Goal: Transaction & Acquisition: Obtain resource

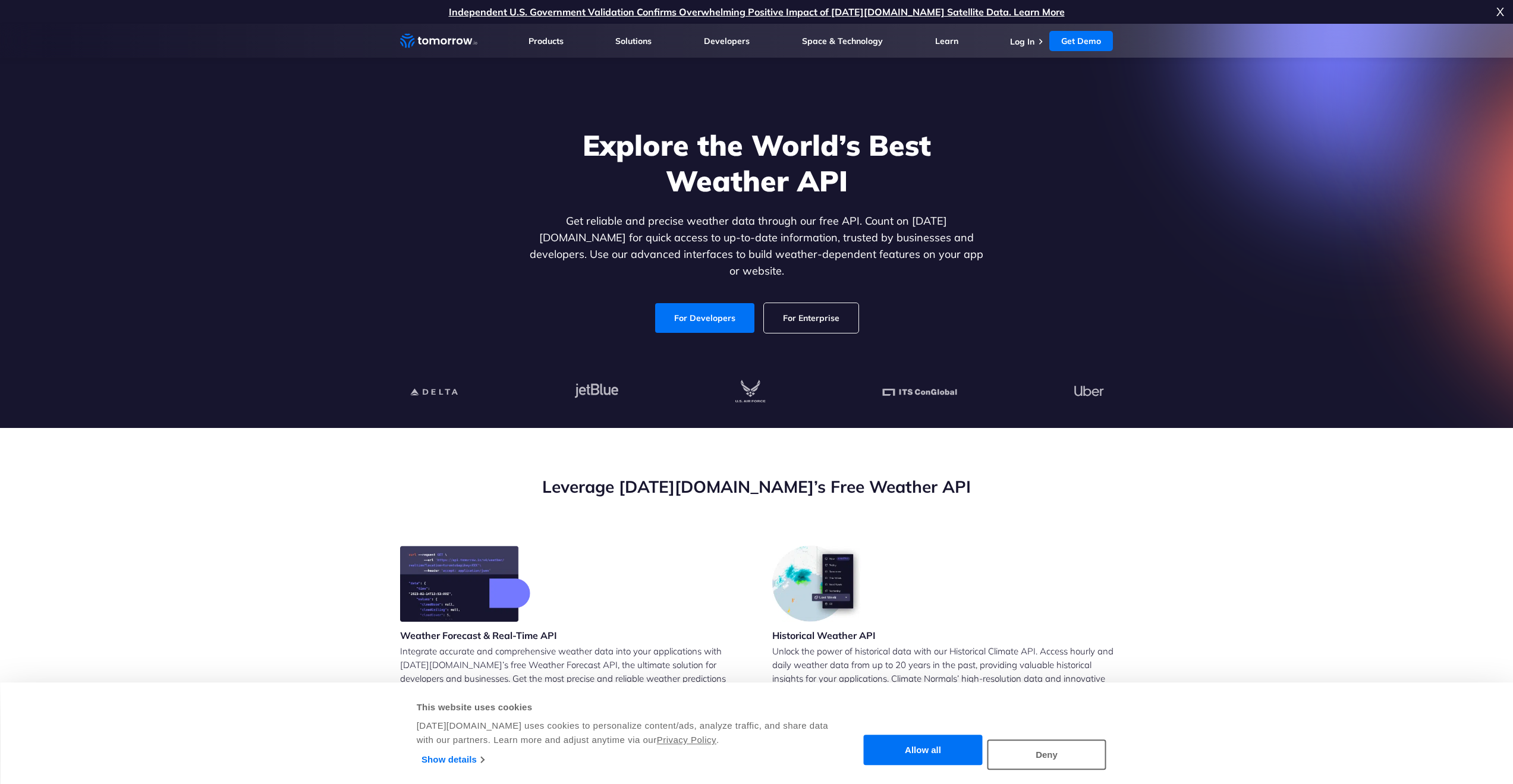
click at [260, 474] on section "Leverage Tomorrow.io’s Free Weather API Weather Forecast & Real-Time API Integr…" at bounding box center [756, 726] width 1513 height 597
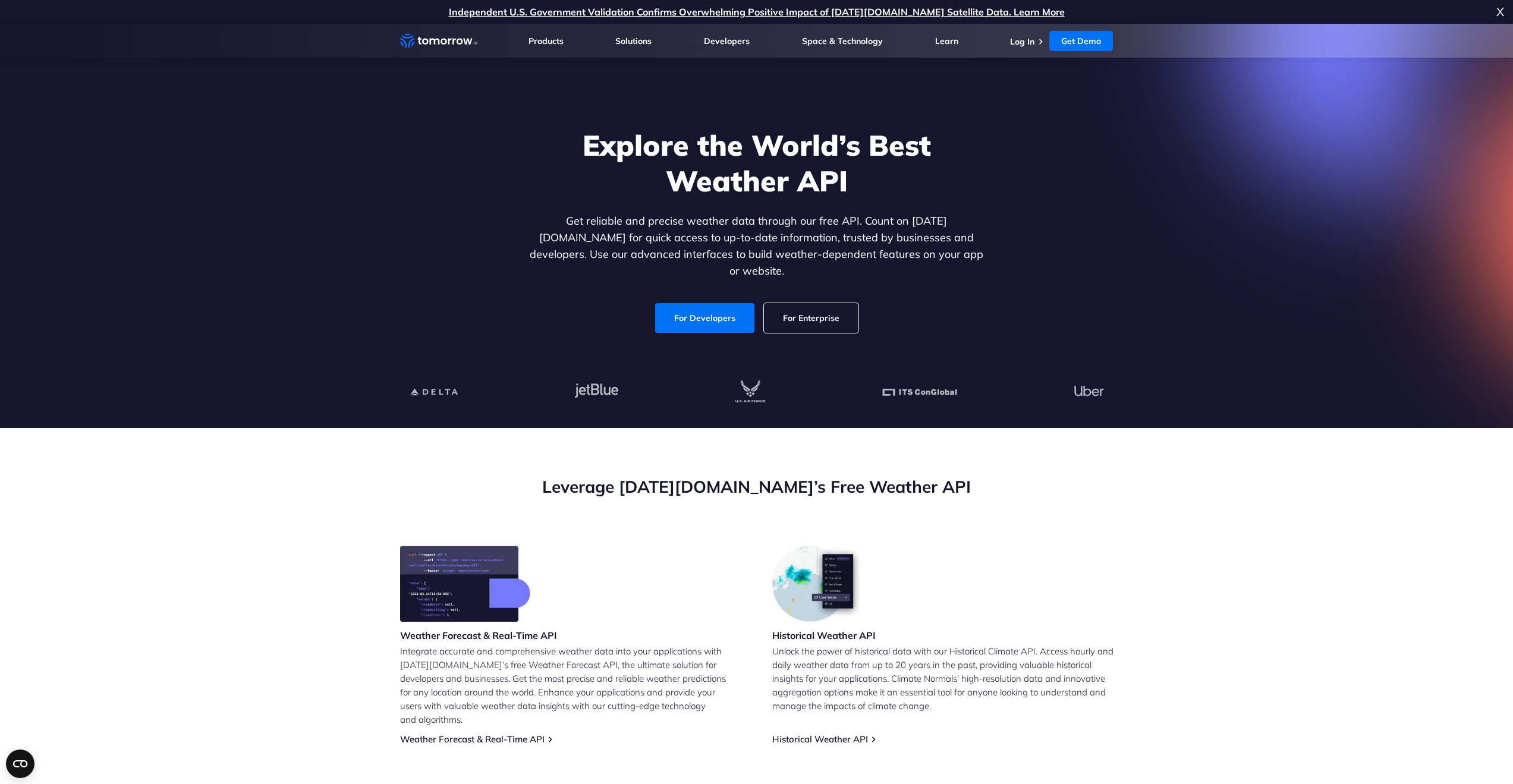
click at [174, 520] on section "Leverage Tomorrow.io’s Free Weather API Weather Forecast & Real-Time API Integr…" at bounding box center [756, 726] width 1513 height 597
click at [515, 733] on link "Weather Forecast & Real-Time API" at bounding box center [472, 738] width 145 height 11
click at [498, 733] on link "Weather Forecast & Real-Time API" at bounding box center [472, 738] width 145 height 11
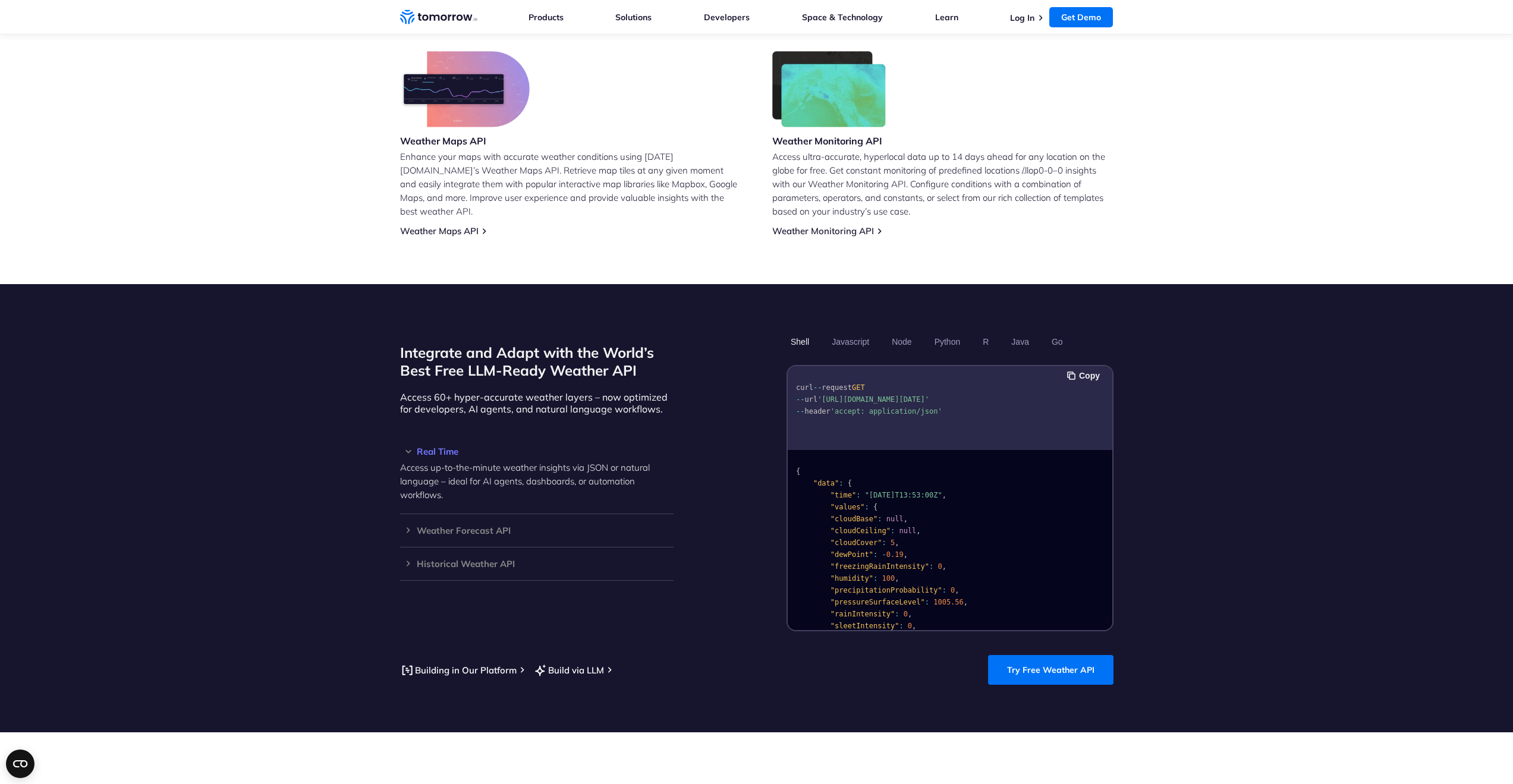
scroll to position [773, 0]
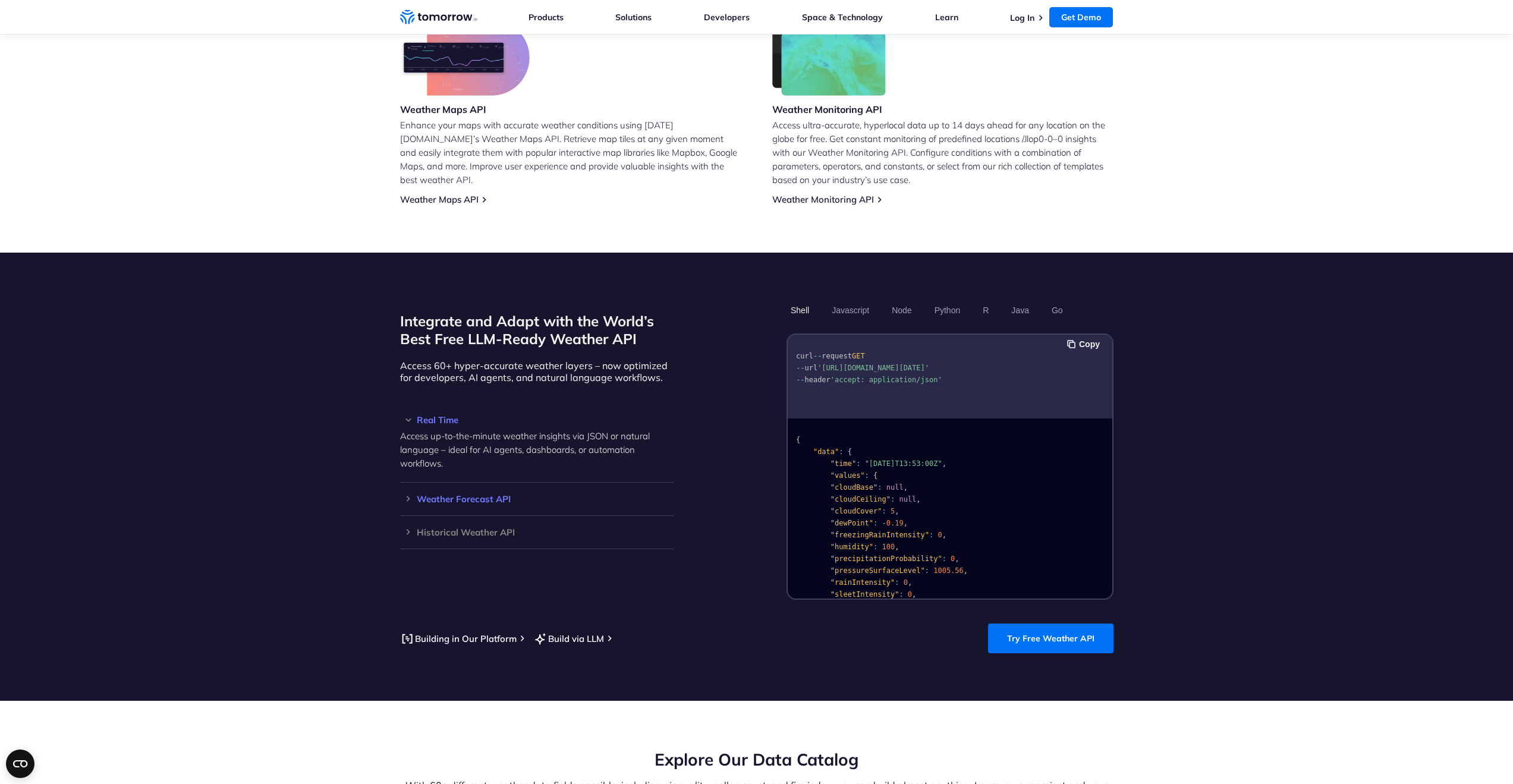
click at [434, 495] on h3 "Weather Forecast API" at bounding box center [537, 499] width 273 height 9
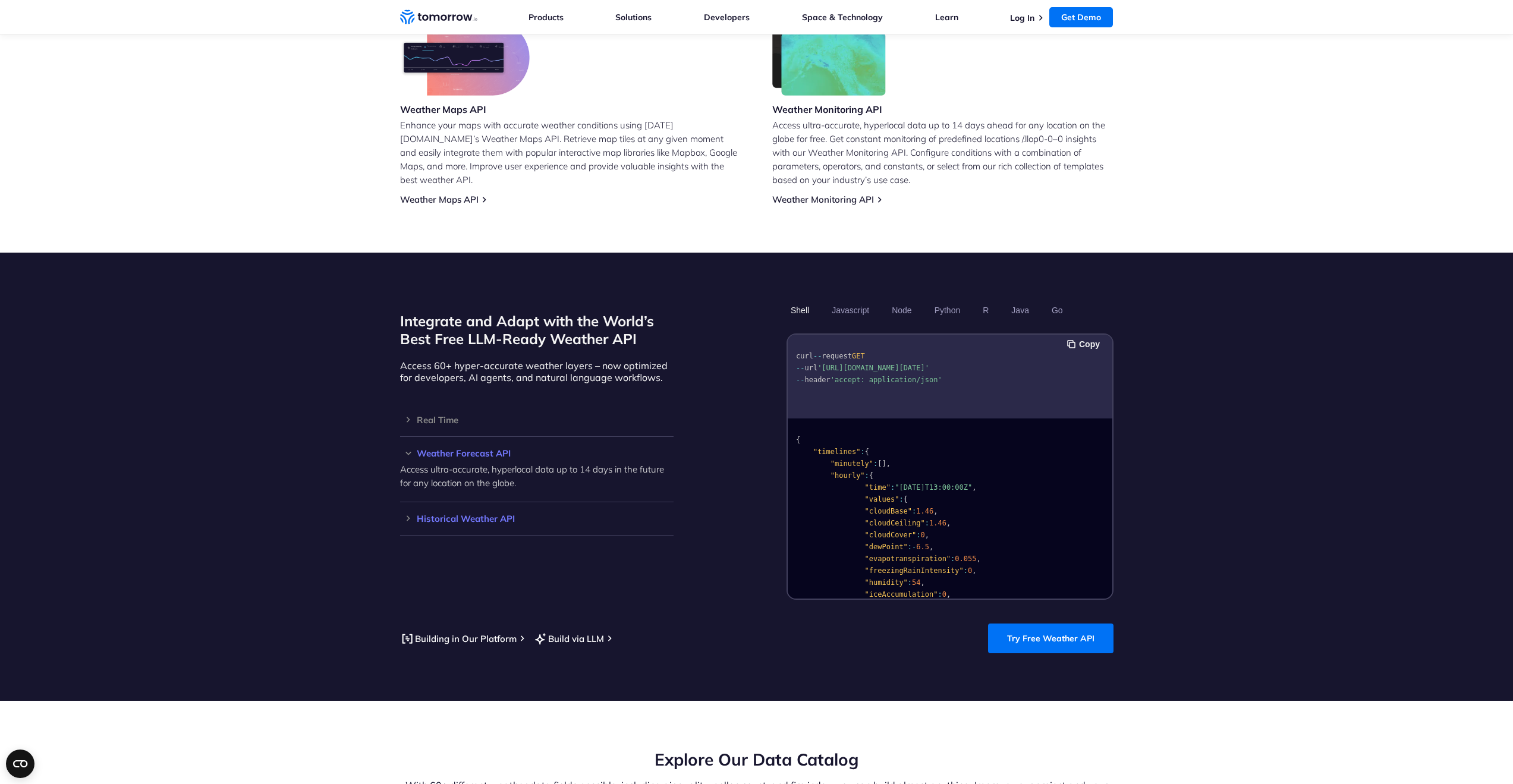
click at [430, 514] on h3 "Historical Weather API" at bounding box center [537, 519] width 273 height 9
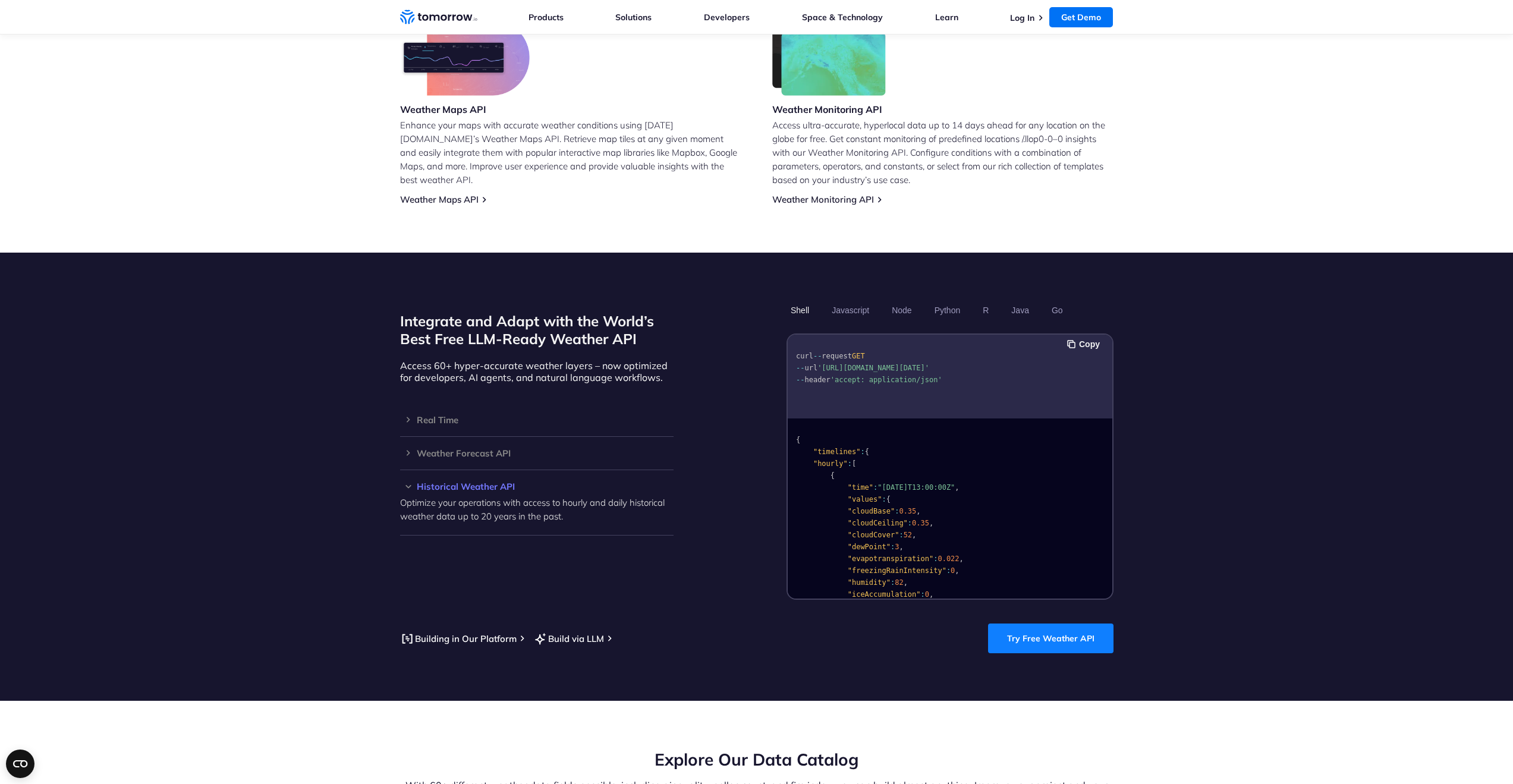
drag, startPoint x: 1048, startPoint y: 626, endPoint x: 1012, endPoint y: 626, distance: 36.0
click at [1048, 626] on link "Try Free Weather API" at bounding box center [1051, 638] width 126 height 29
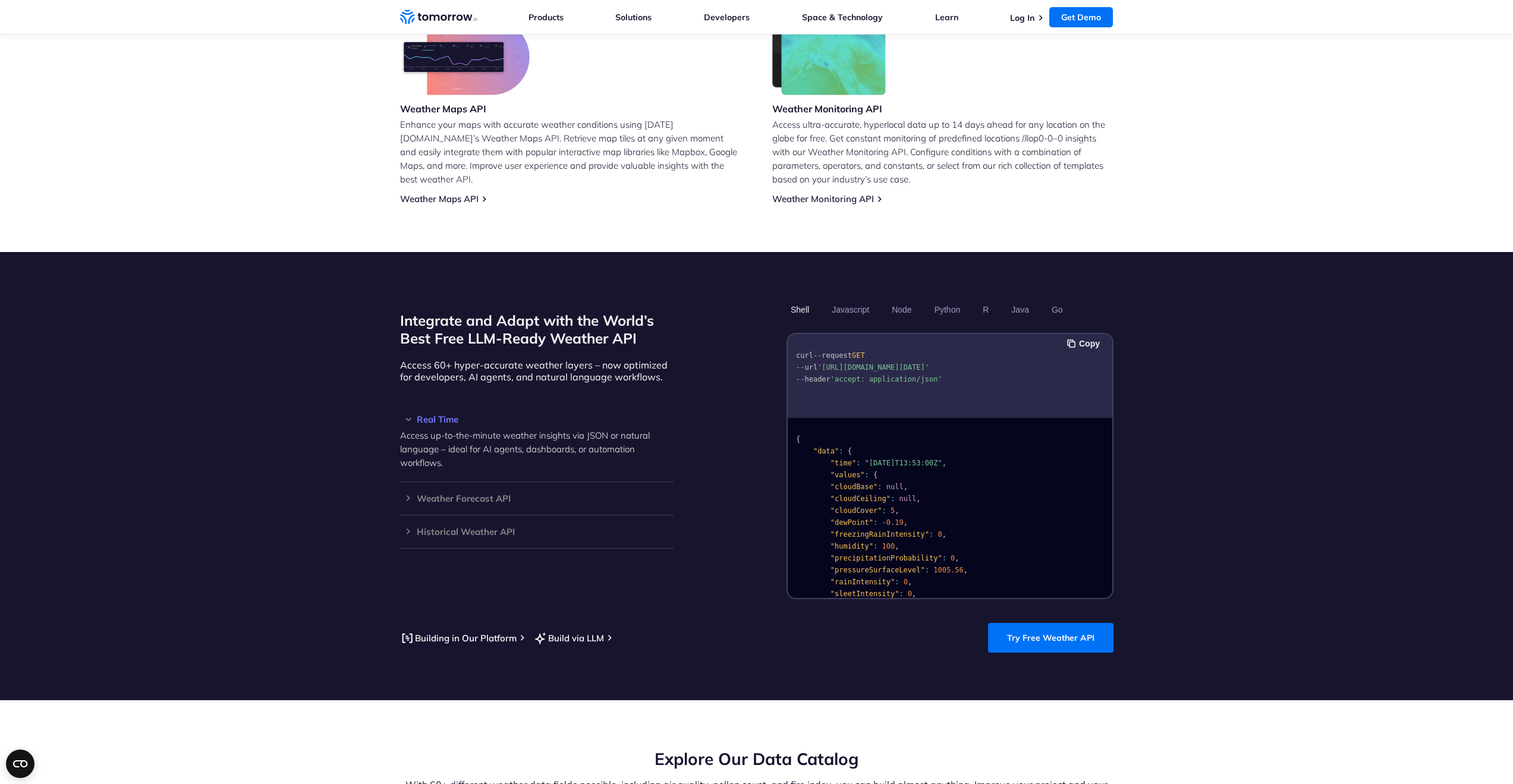
click at [221, 339] on section "Integrate and Adapt with the World’s Best Free LLM-Ready Weather API Access 60+…" at bounding box center [756, 476] width 1513 height 448
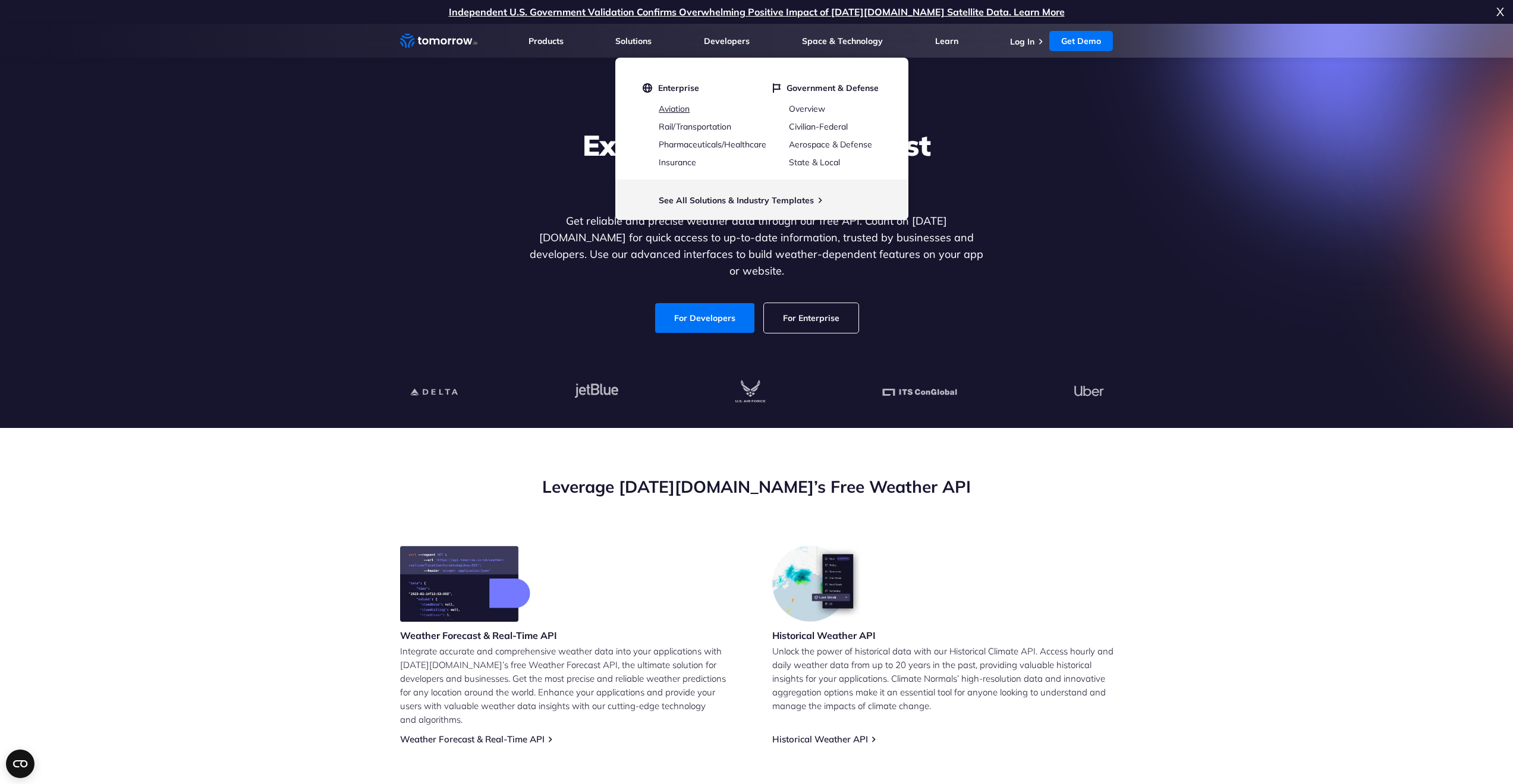
click at [665, 108] on link "Aviation" at bounding box center [674, 109] width 31 height 11
